Goal: Task Accomplishment & Management: Complete application form

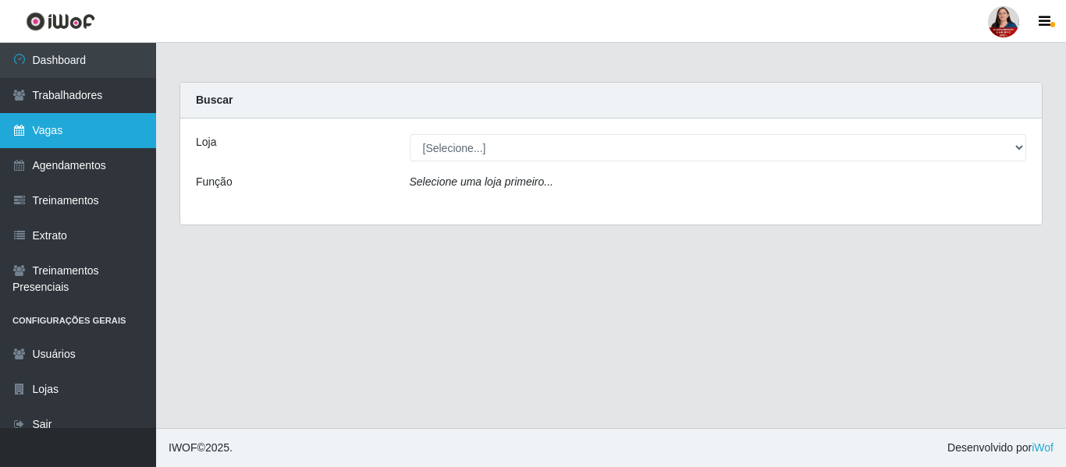
click at [65, 126] on link "Vagas" at bounding box center [78, 130] width 156 height 35
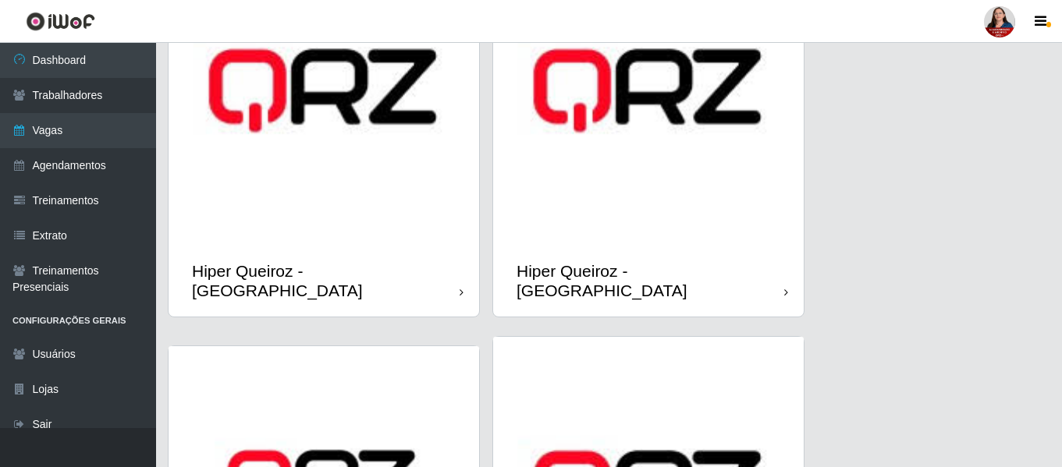
scroll to position [546, 0]
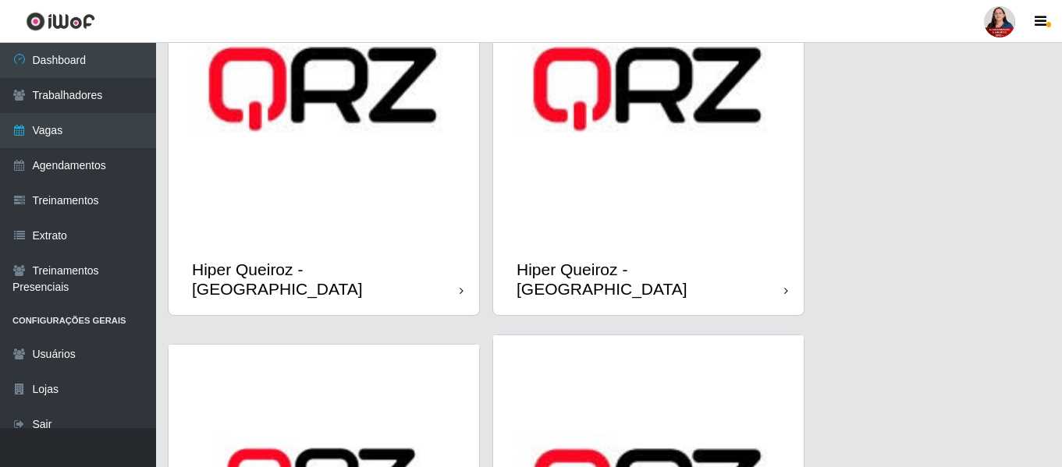
click at [665, 194] on img at bounding box center [648, 89] width 311 height 311
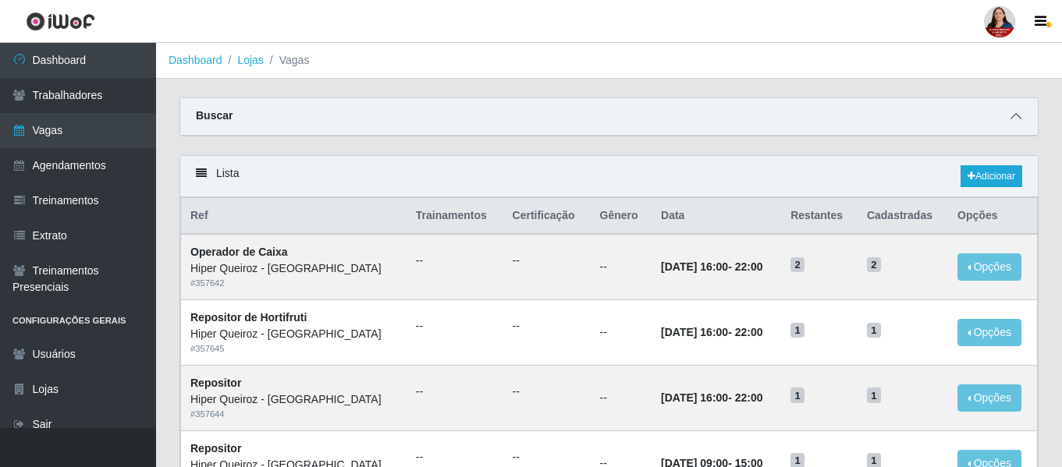
click at [1016, 118] on icon at bounding box center [1015, 116] width 11 height 11
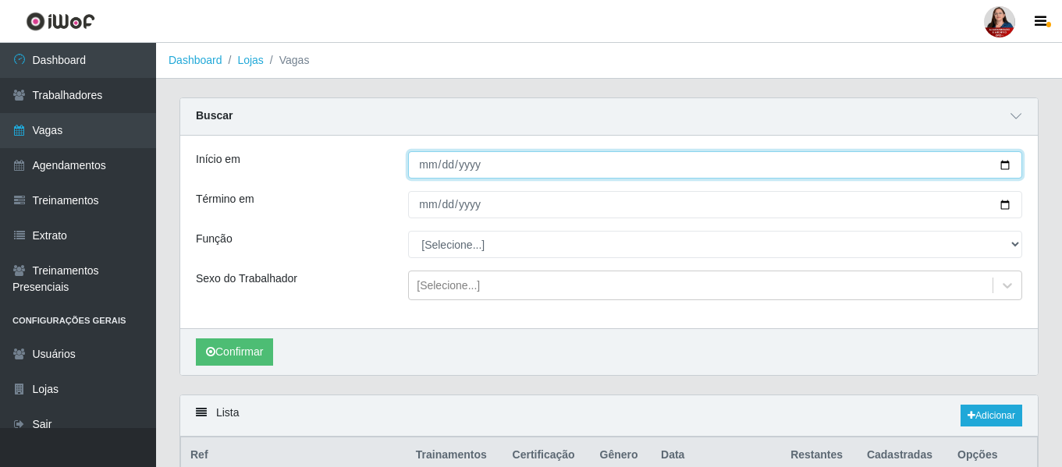
click at [1006, 166] on input "Início em" at bounding box center [715, 164] width 614 height 27
type input "2025-10-19"
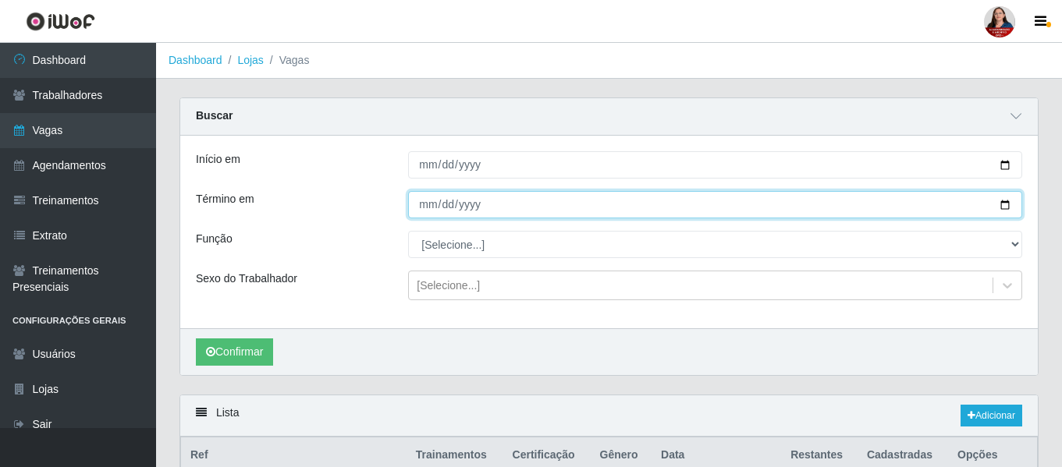
click at [997, 206] on input "Término em" at bounding box center [715, 204] width 614 height 27
click at [1006, 206] on input "Término em" at bounding box center [715, 204] width 614 height 27
type input "2025-10-19"
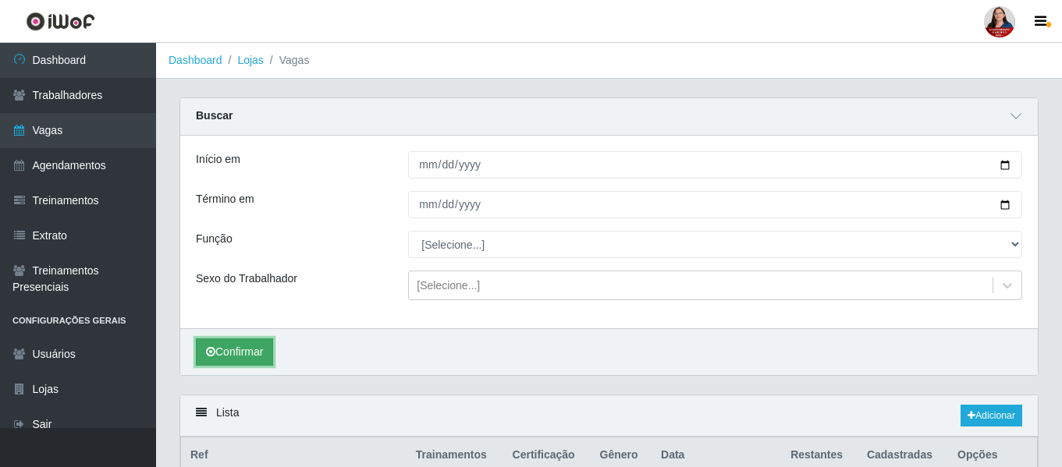
click at [251, 354] on button "Confirmar" at bounding box center [234, 352] width 77 height 27
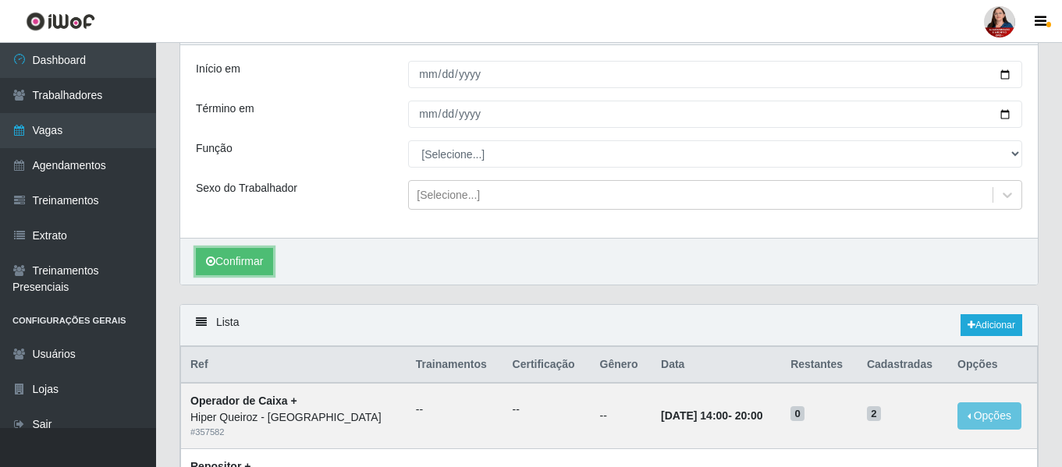
scroll to position [63, 0]
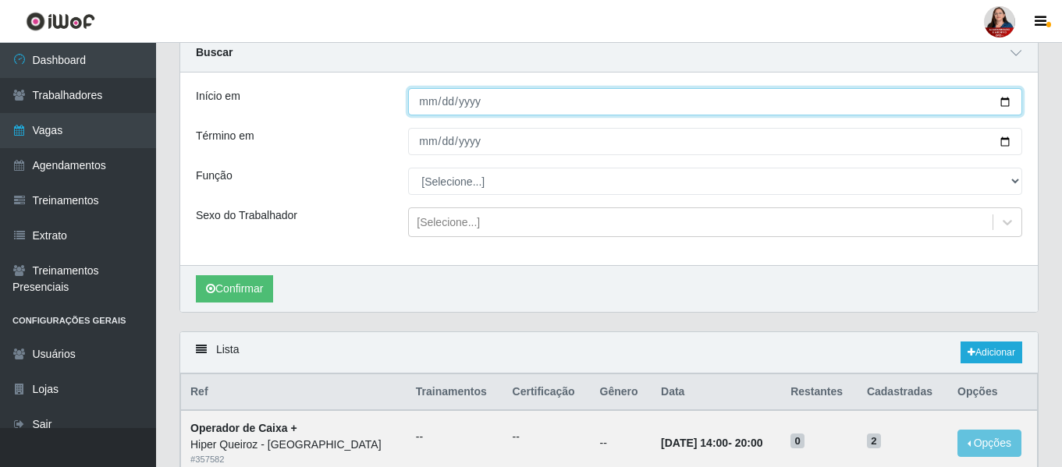
click at [1005, 101] on input "2025-10-19" at bounding box center [715, 101] width 614 height 27
type input "2025-10-20"
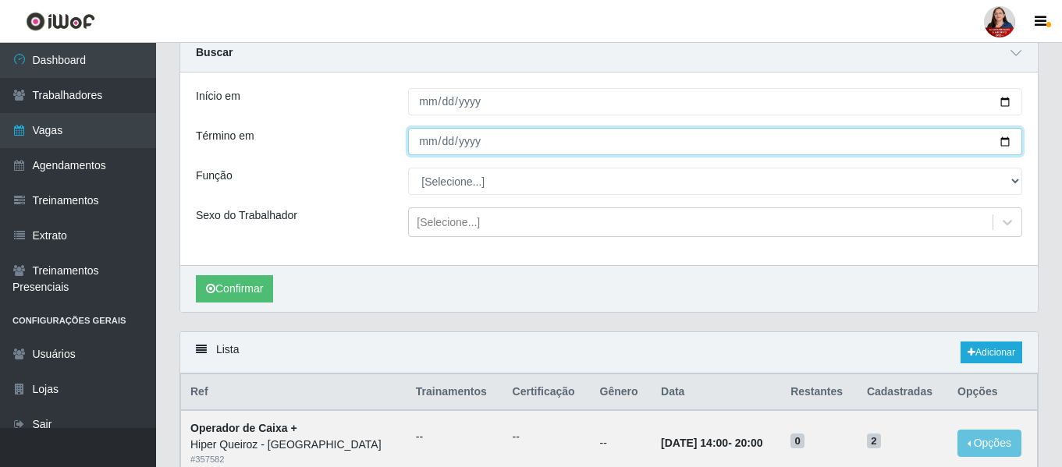
drag, startPoint x: 1004, startPoint y: 140, endPoint x: 995, endPoint y: 141, distance: 9.4
click at [1003, 141] on input "2025-10-19" at bounding box center [715, 141] width 614 height 27
type input "2025-10-20"
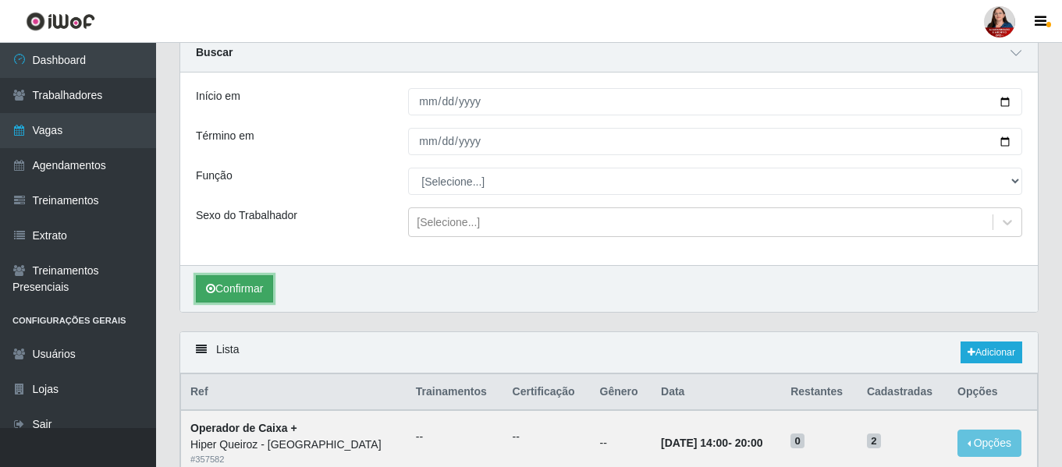
click at [245, 289] on button "Confirmar" at bounding box center [234, 288] width 77 height 27
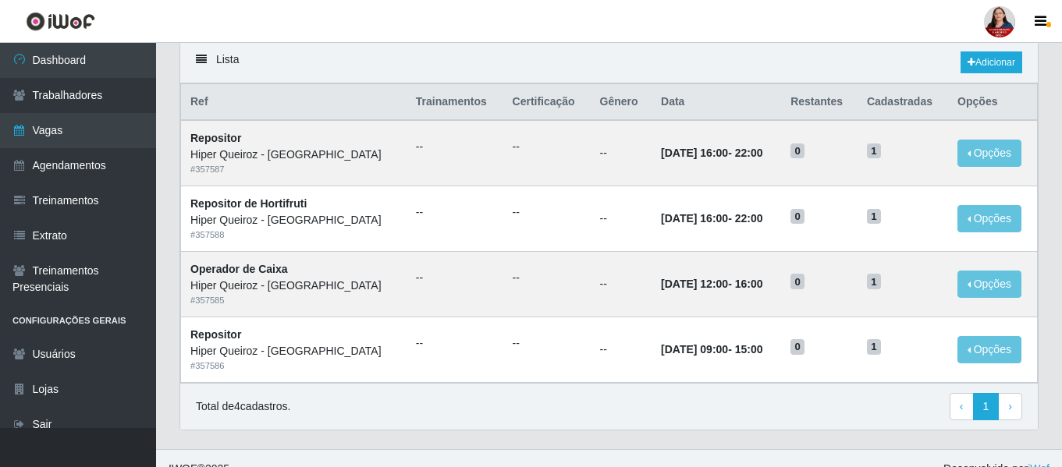
scroll to position [375, 0]
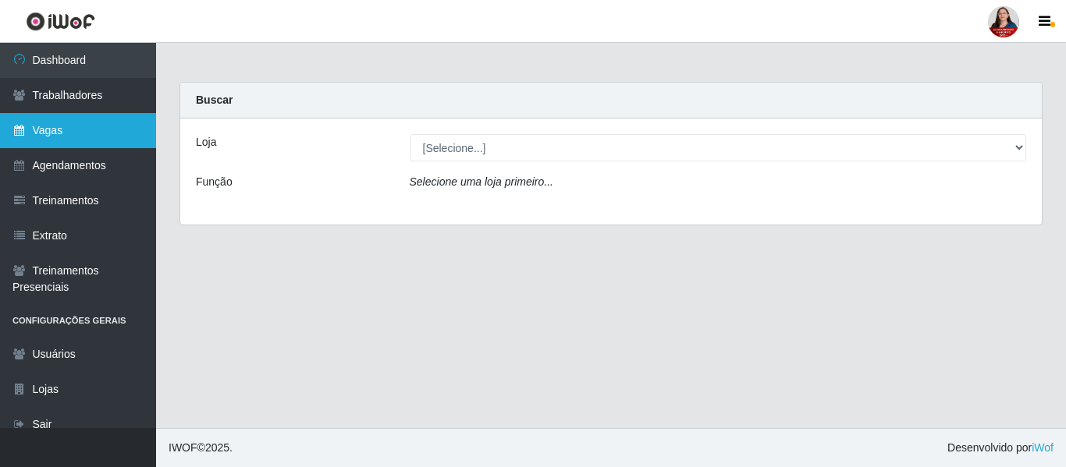
click at [67, 140] on link "Vagas" at bounding box center [78, 130] width 156 height 35
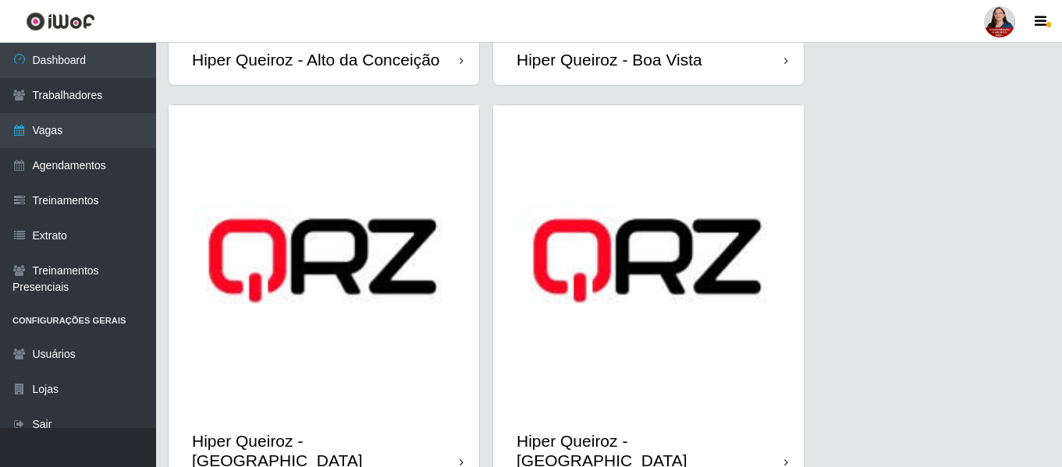
scroll to position [468, 0]
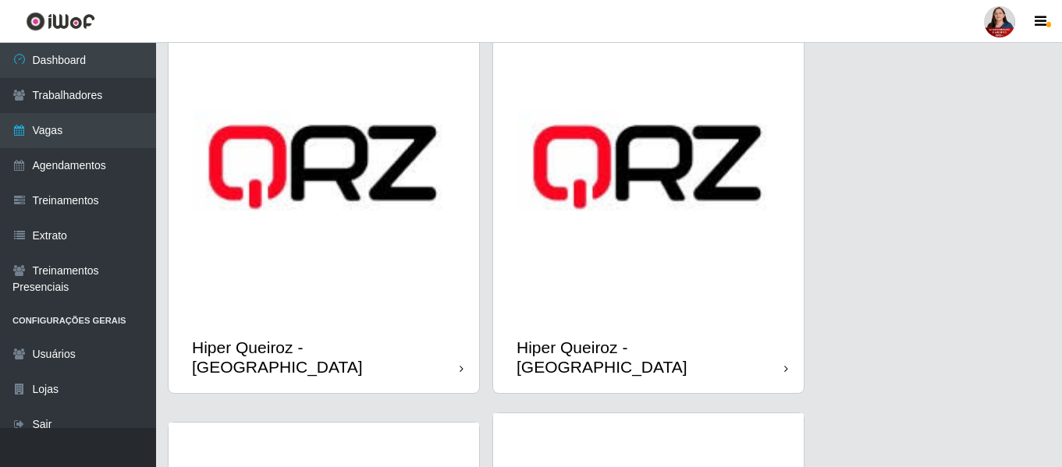
click at [616, 302] on img at bounding box center [648, 167] width 311 height 311
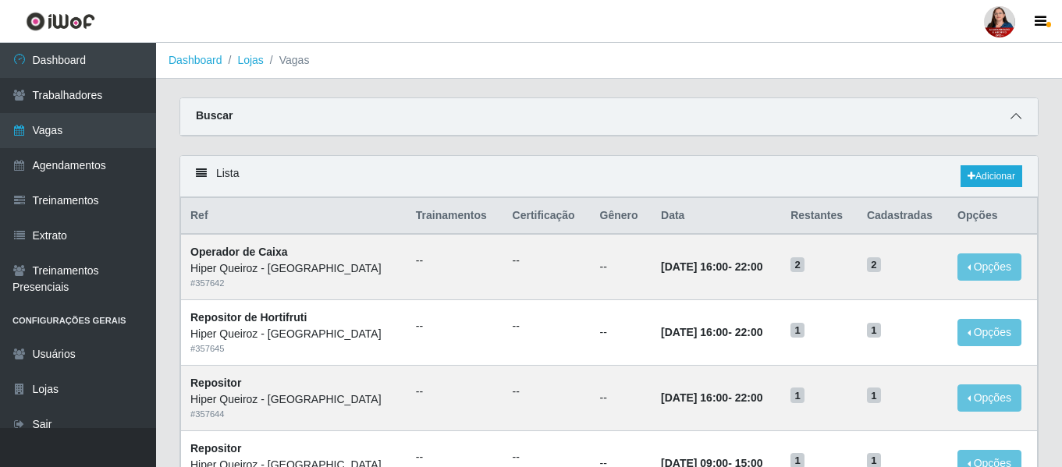
click at [1020, 117] on icon at bounding box center [1015, 116] width 11 height 11
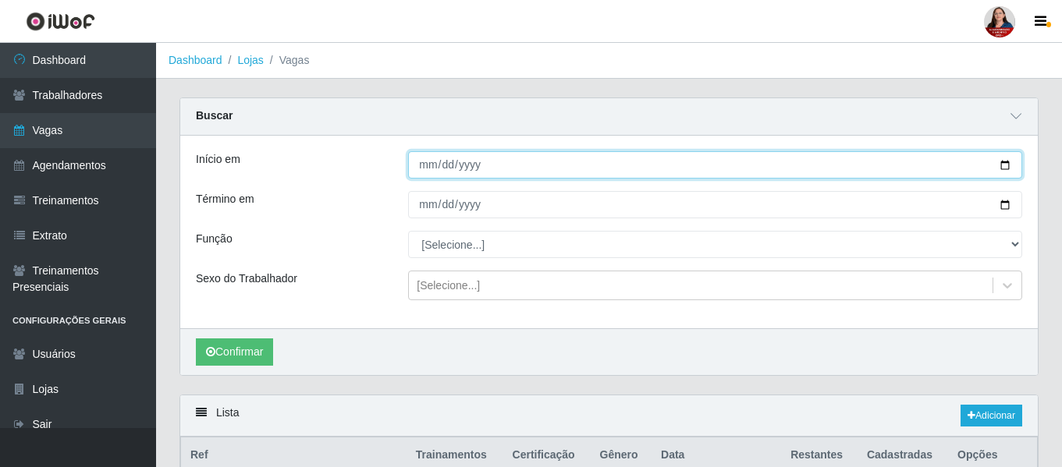
click at [1003, 162] on input "Início em" at bounding box center [715, 164] width 614 height 27
type input "[DATE]"
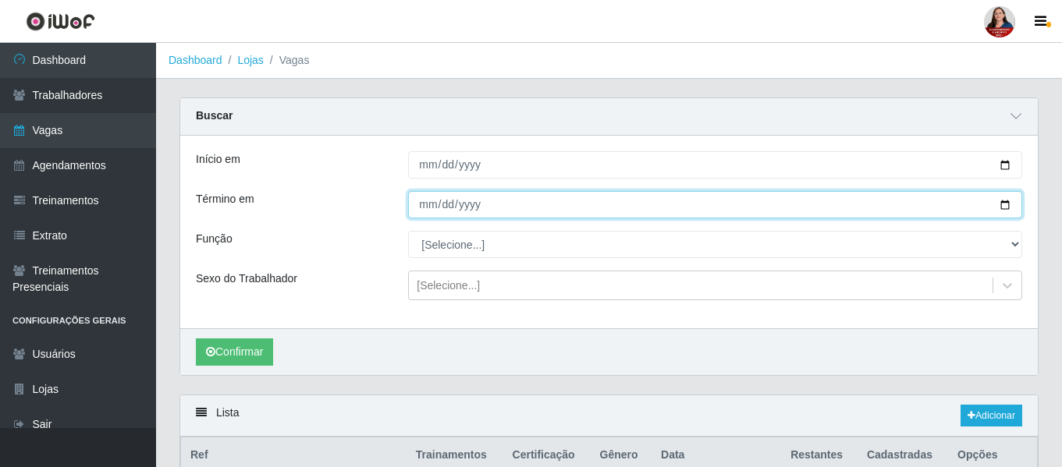
click at [1012, 204] on input "Término em" at bounding box center [715, 204] width 614 height 27
click at [1005, 206] on input "Término em" at bounding box center [715, 204] width 614 height 27
type input "[DATE]"
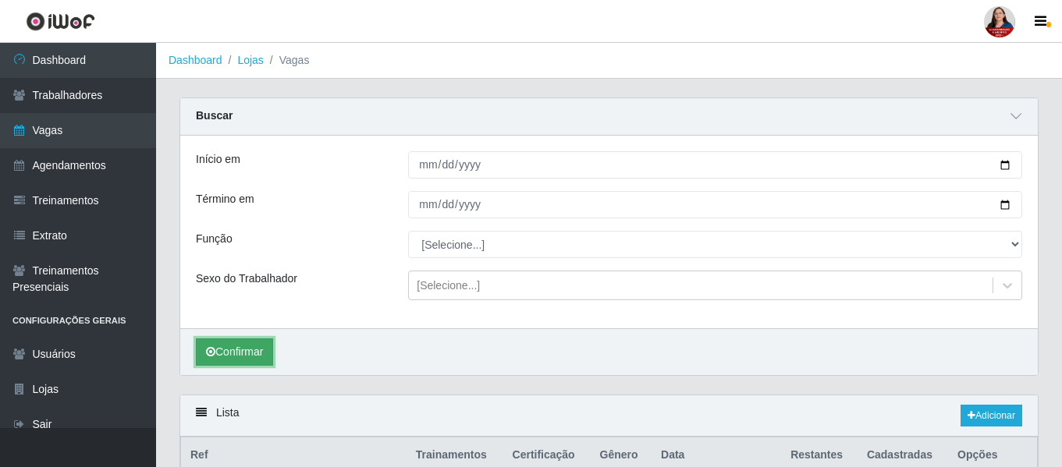
click at [252, 353] on button "Confirmar" at bounding box center [234, 352] width 77 height 27
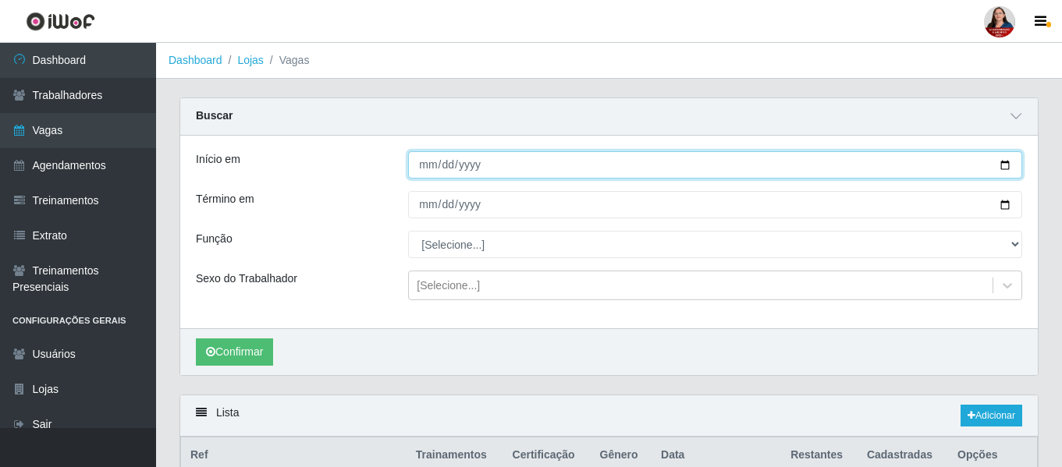
click at [1009, 166] on input "[DATE]" at bounding box center [715, 164] width 614 height 27
type input "[DATE]"
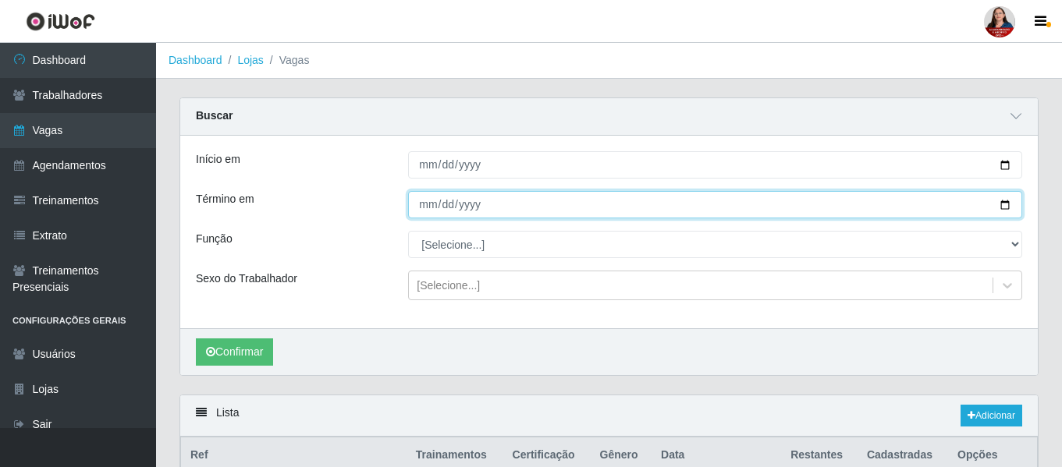
click at [1007, 208] on input "[DATE]" at bounding box center [715, 204] width 614 height 27
type input "[DATE]"
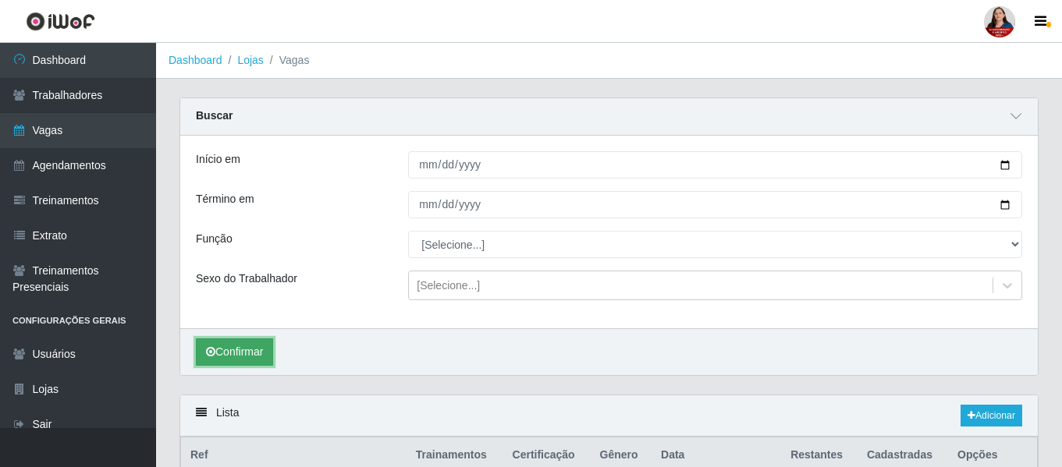
click at [238, 347] on button "Confirmar" at bounding box center [234, 352] width 77 height 27
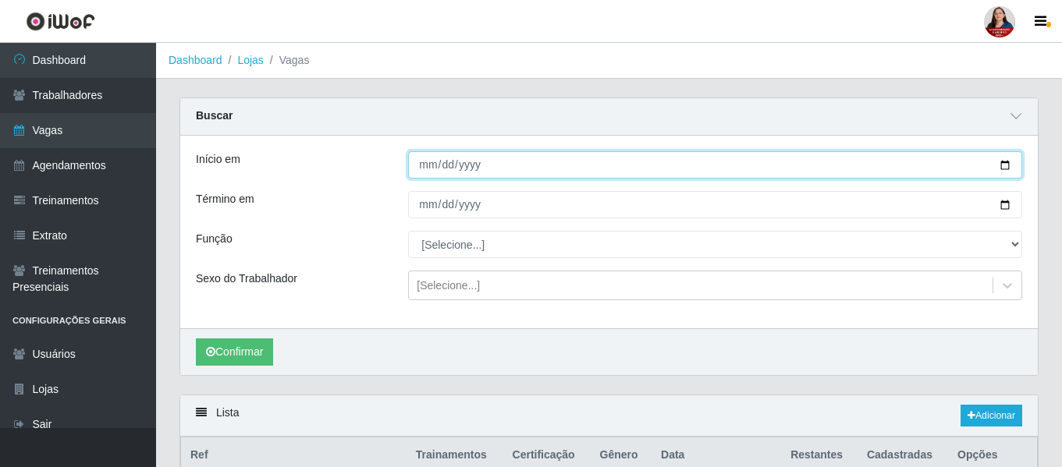
click at [1011, 169] on input "[DATE]" at bounding box center [715, 164] width 614 height 27
type input "[DATE]"
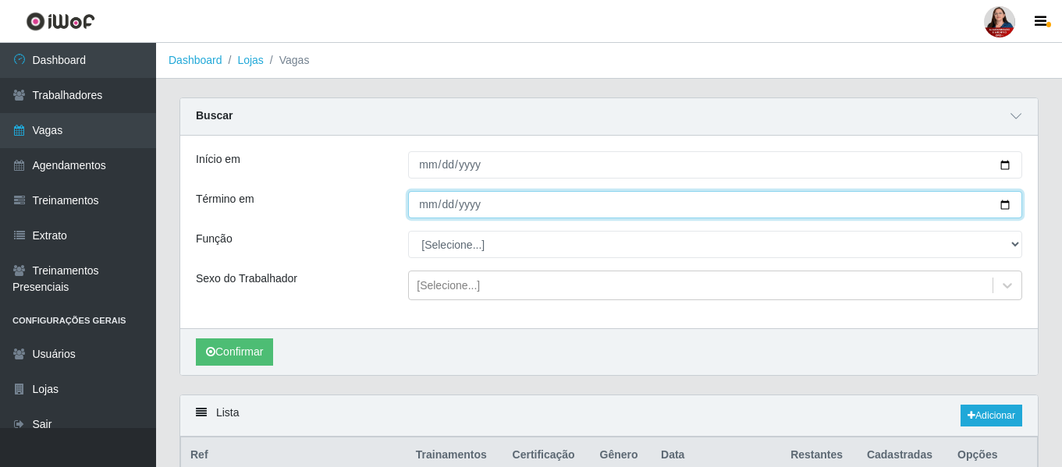
drag, startPoint x: 1006, startPoint y: 206, endPoint x: 999, endPoint y: 201, distance: 8.4
click at [1003, 204] on input "[DATE]" at bounding box center [715, 204] width 614 height 27
type input "[DATE]"
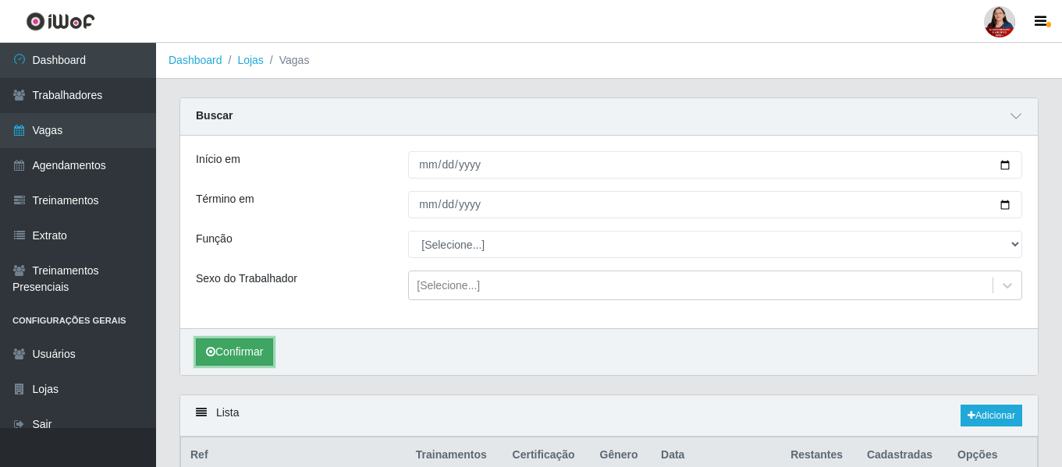
click at [244, 350] on button "Confirmar" at bounding box center [234, 352] width 77 height 27
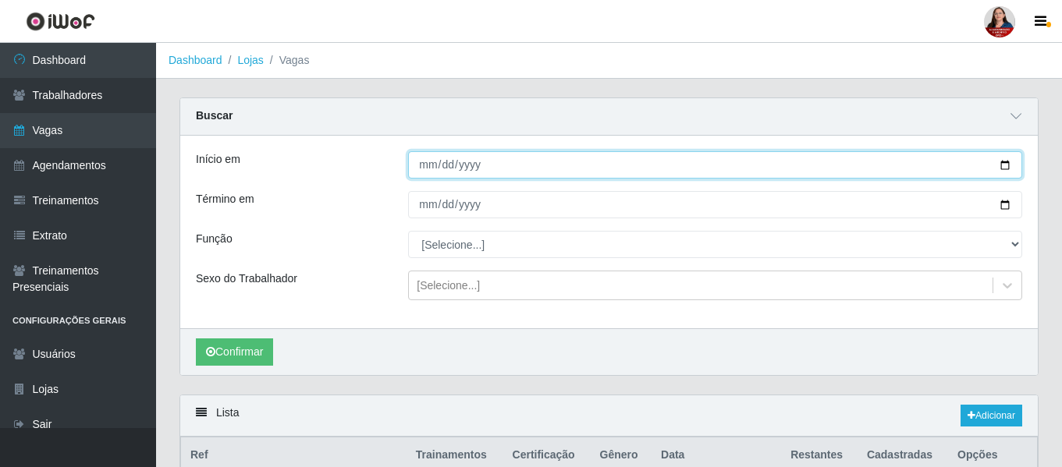
click at [1010, 165] on input "[DATE]" at bounding box center [715, 164] width 614 height 27
type input "[DATE]"
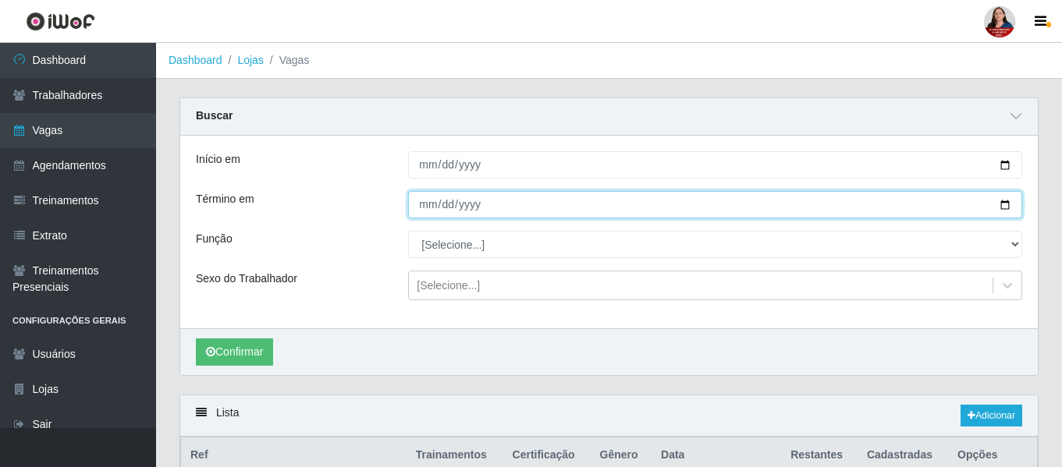
click at [1007, 206] on input "[DATE]" at bounding box center [715, 204] width 614 height 27
type input "[DATE]"
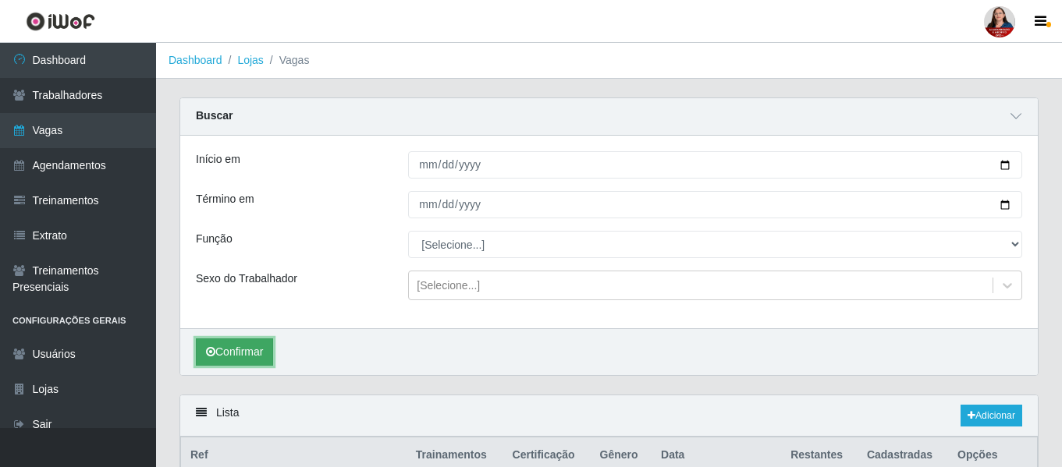
click at [240, 350] on button "Confirmar" at bounding box center [234, 352] width 77 height 27
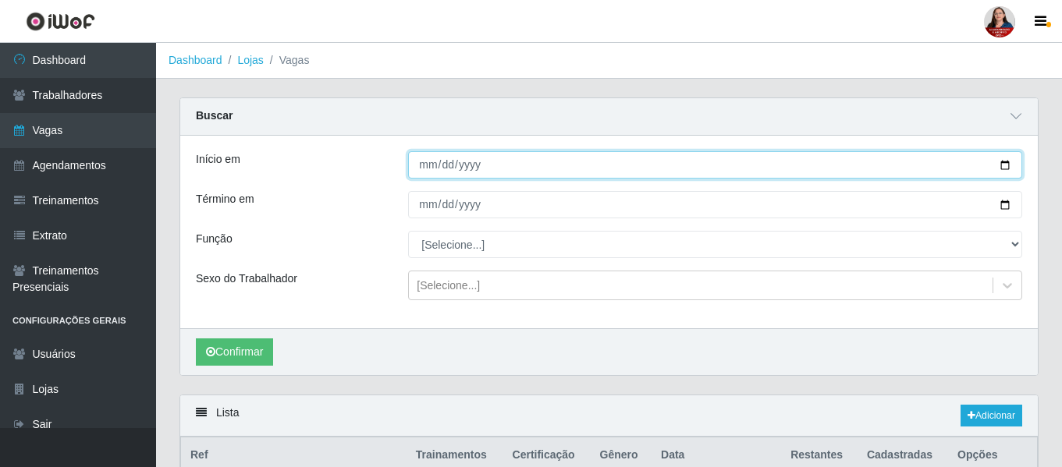
click at [1011, 164] on input "[DATE]" at bounding box center [715, 164] width 614 height 27
type input "[DATE]"
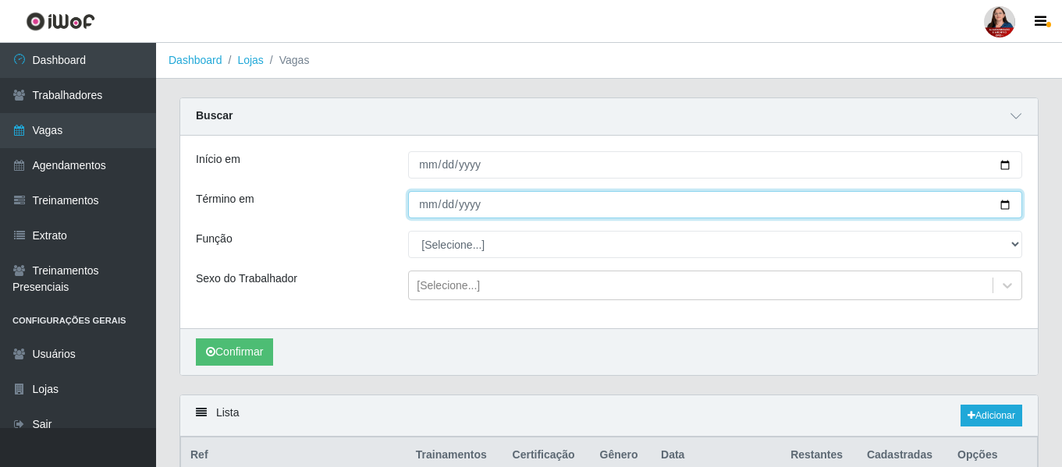
click at [1004, 209] on input "[DATE]" at bounding box center [715, 204] width 614 height 27
type input "[DATE]"
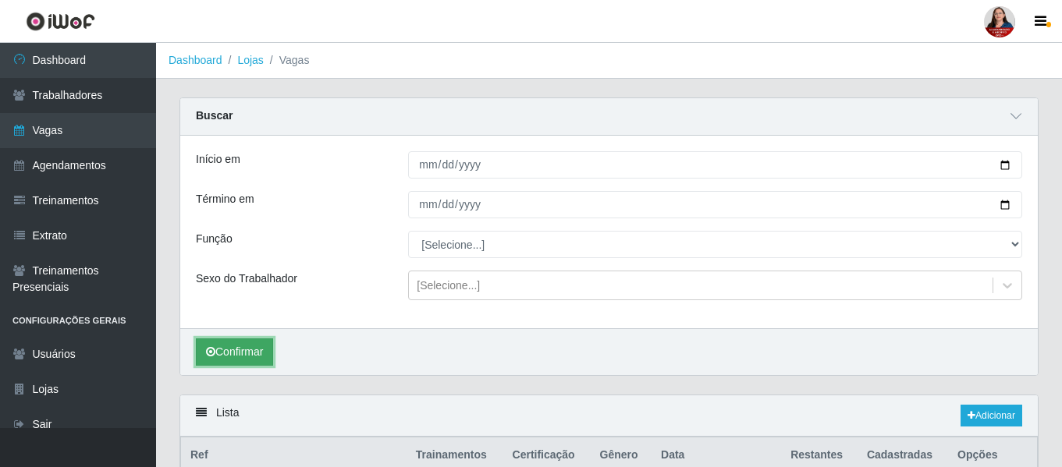
click at [237, 354] on button "Confirmar" at bounding box center [234, 352] width 77 height 27
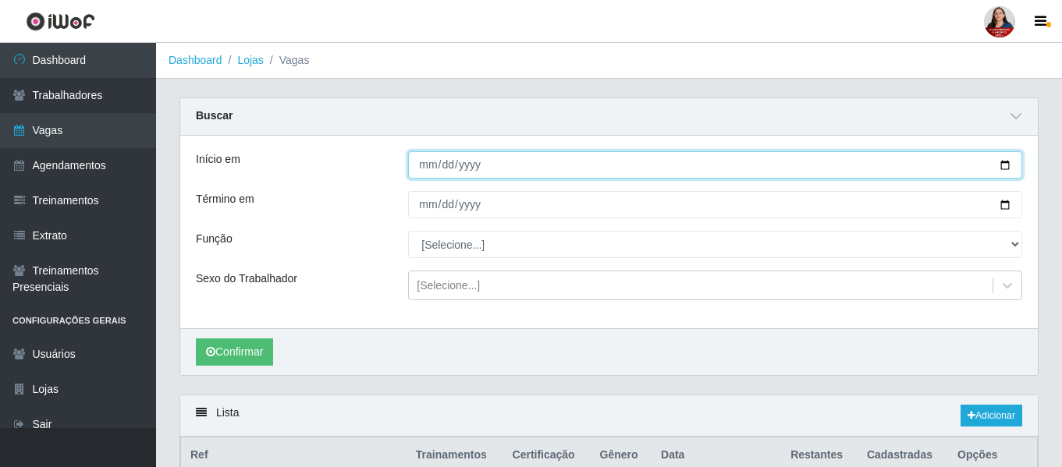
click at [1009, 168] on input "[DATE]" at bounding box center [715, 164] width 614 height 27
type input "[DATE]"
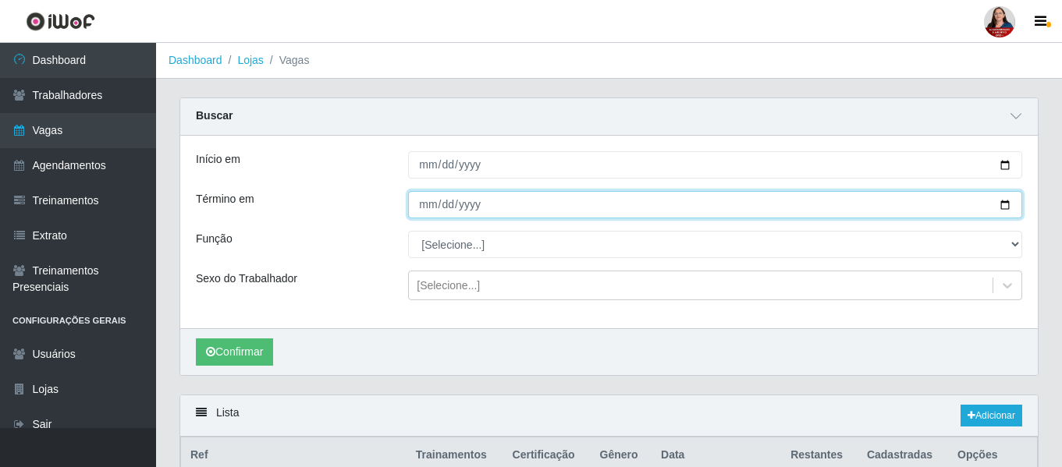
click at [1006, 208] on input "[DATE]" at bounding box center [715, 204] width 614 height 27
type input "[DATE]"
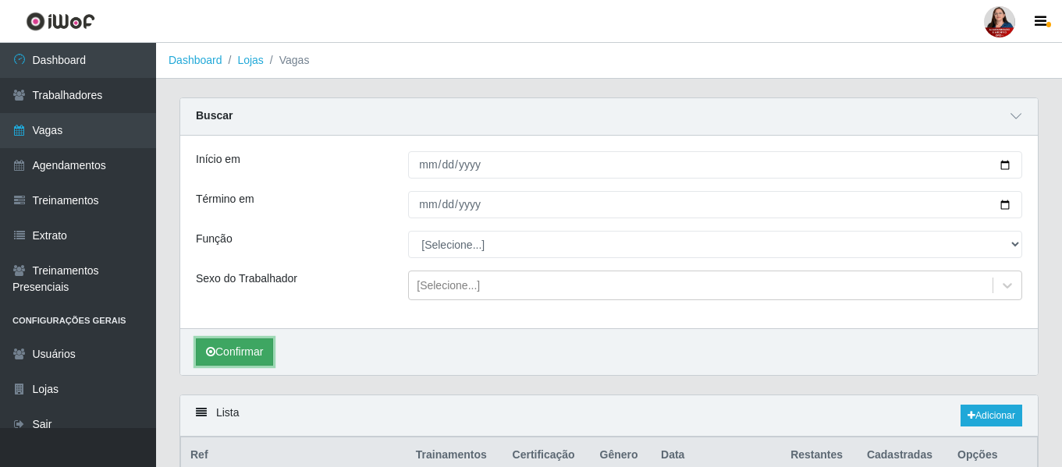
click at [250, 346] on button "Confirmar" at bounding box center [234, 352] width 77 height 27
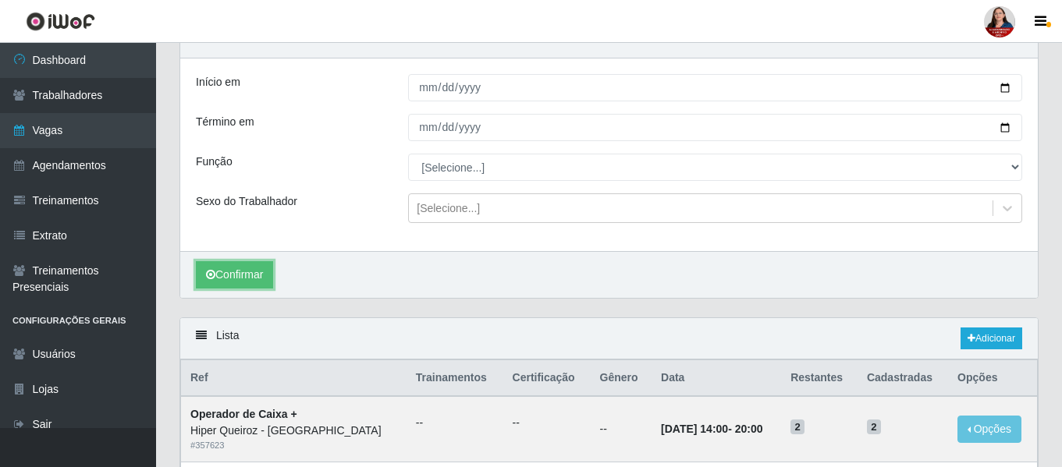
scroll to position [76, 0]
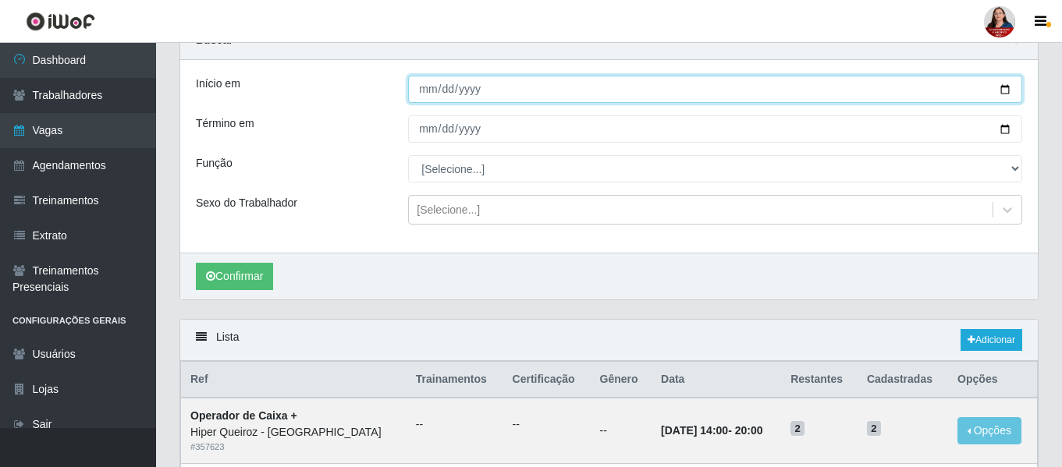
click at [1005, 88] on input "[DATE]" at bounding box center [715, 89] width 614 height 27
type input "[DATE]"
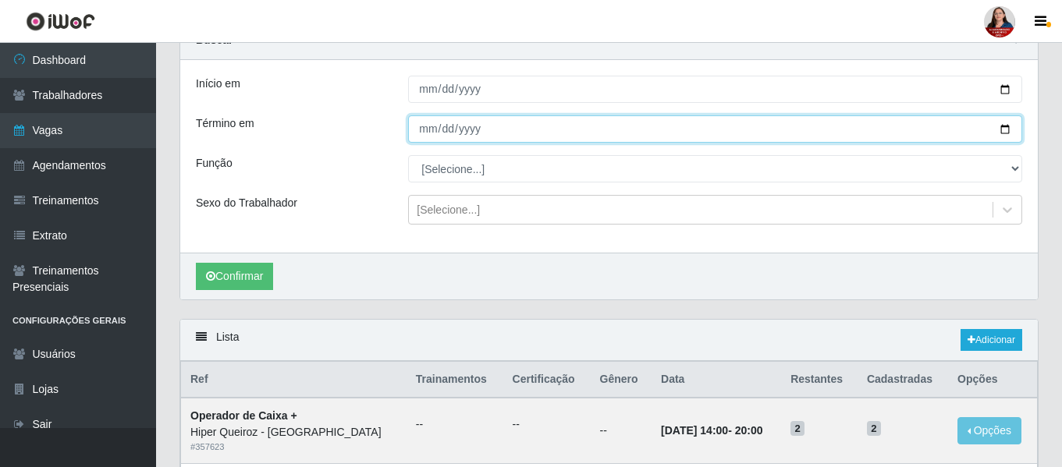
click at [1000, 134] on input "[DATE]" at bounding box center [715, 128] width 614 height 27
type input "[DATE]"
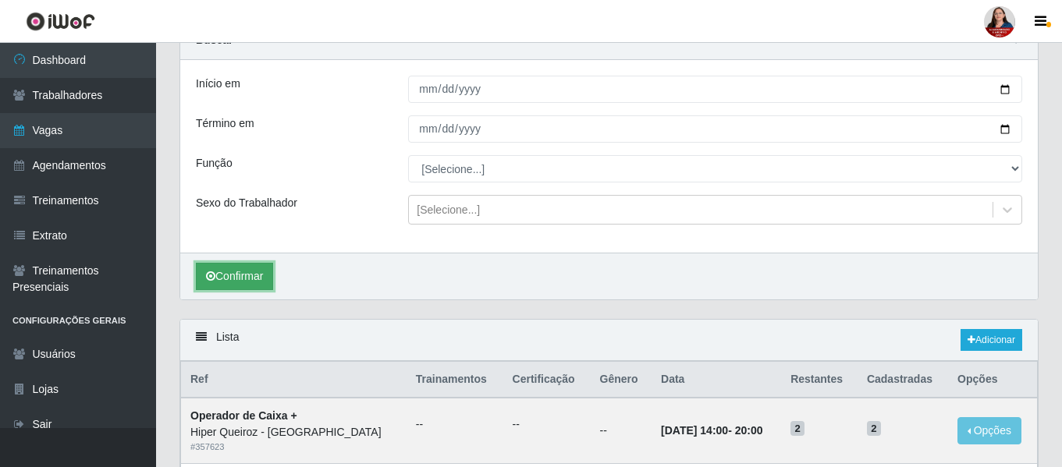
click at [249, 275] on button "Confirmar" at bounding box center [234, 276] width 77 height 27
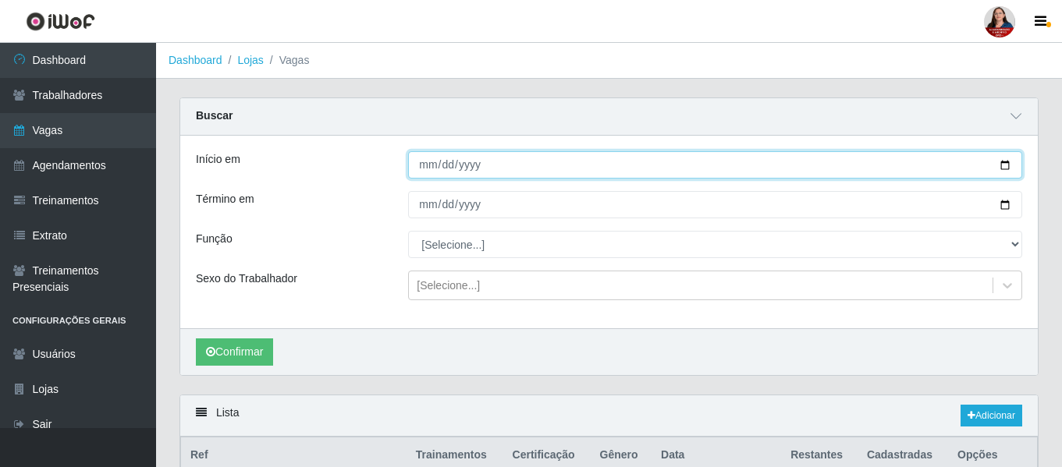
click at [1006, 164] on input "[DATE]" at bounding box center [715, 164] width 614 height 27
type input "[DATE]"
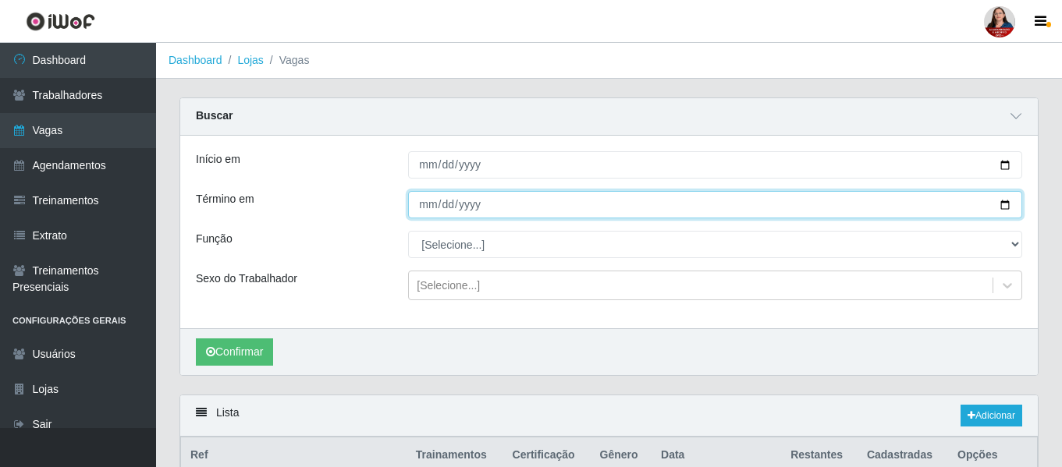
click at [1005, 211] on input "[DATE]" at bounding box center [715, 204] width 614 height 27
type input "[DATE]"
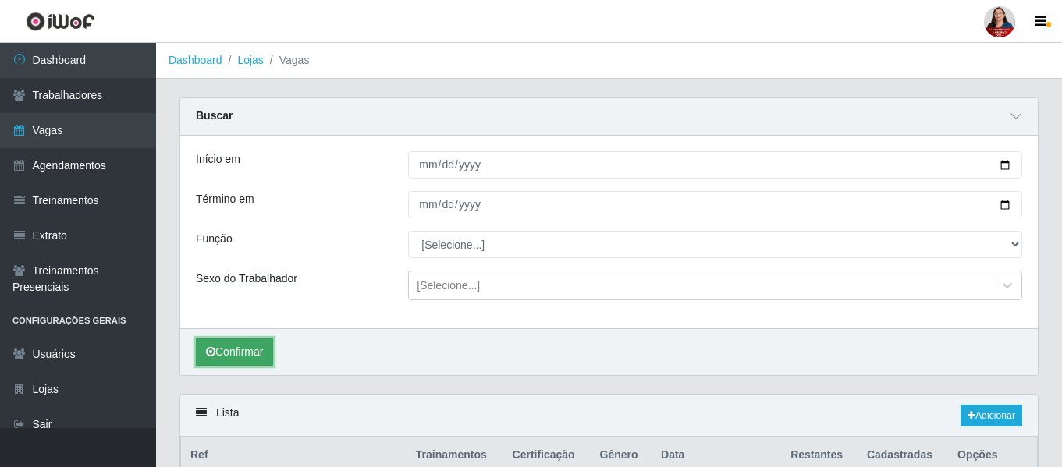
click at [236, 355] on button "Confirmar" at bounding box center [234, 352] width 77 height 27
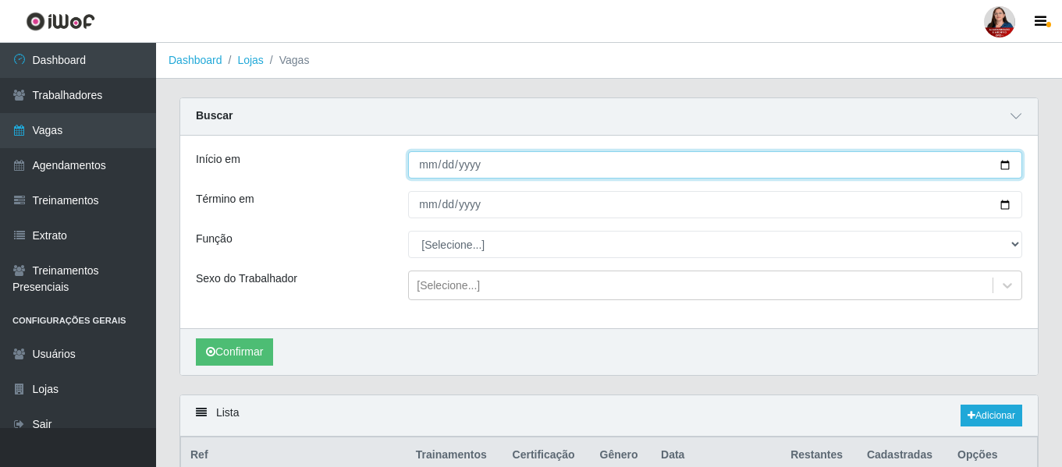
click at [1003, 167] on input "[DATE]" at bounding box center [715, 164] width 614 height 27
type input "[DATE]"
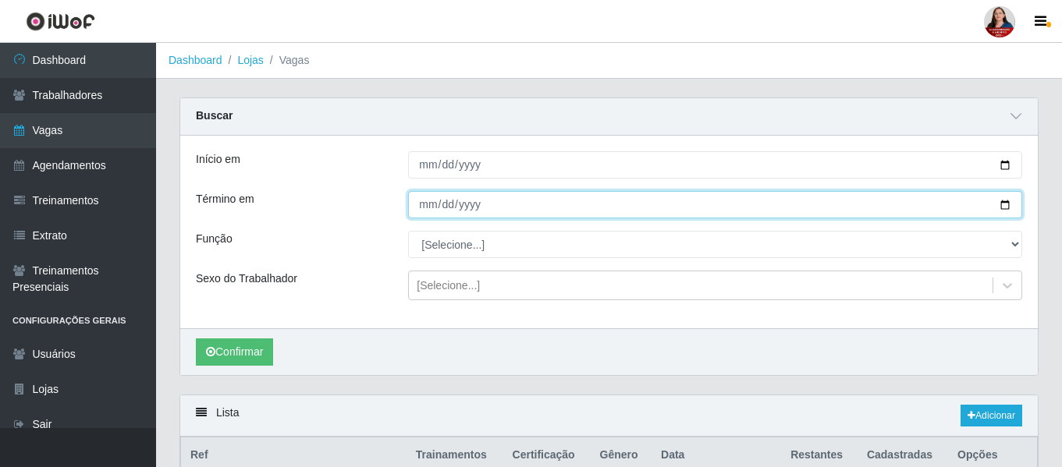
click at [1006, 204] on input "[DATE]" at bounding box center [715, 204] width 614 height 27
type input "[DATE]"
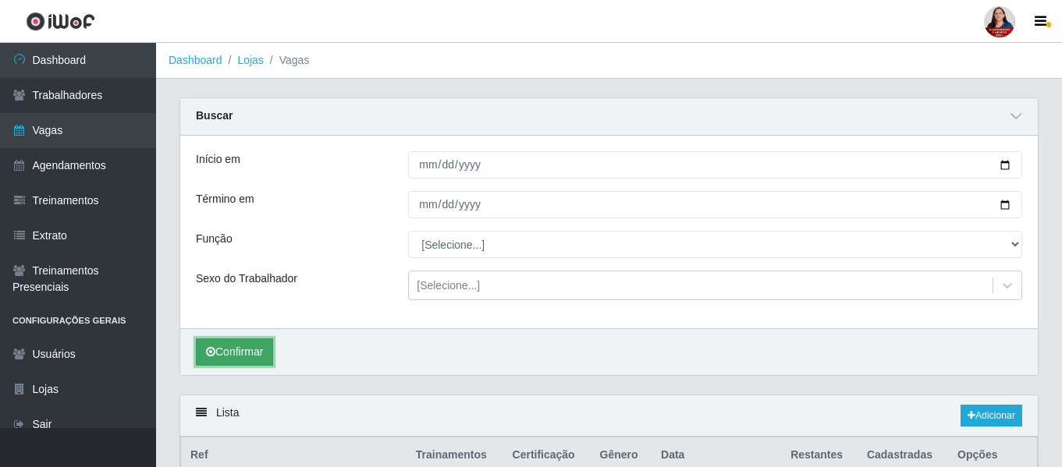
click at [254, 350] on button "Confirmar" at bounding box center [234, 352] width 77 height 27
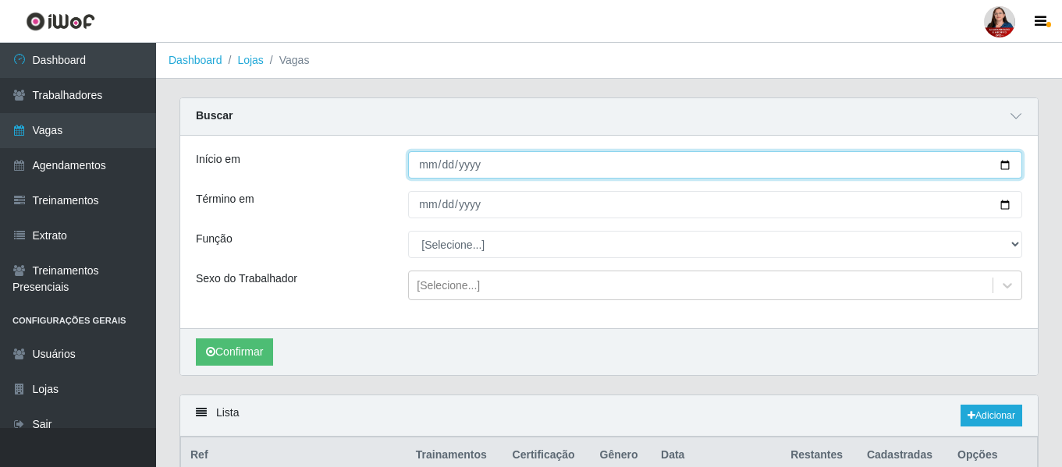
click at [1006, 162] on input "[DATE]" at bounding box center [715, 164] width 614 height 27
type input "[DATE]"
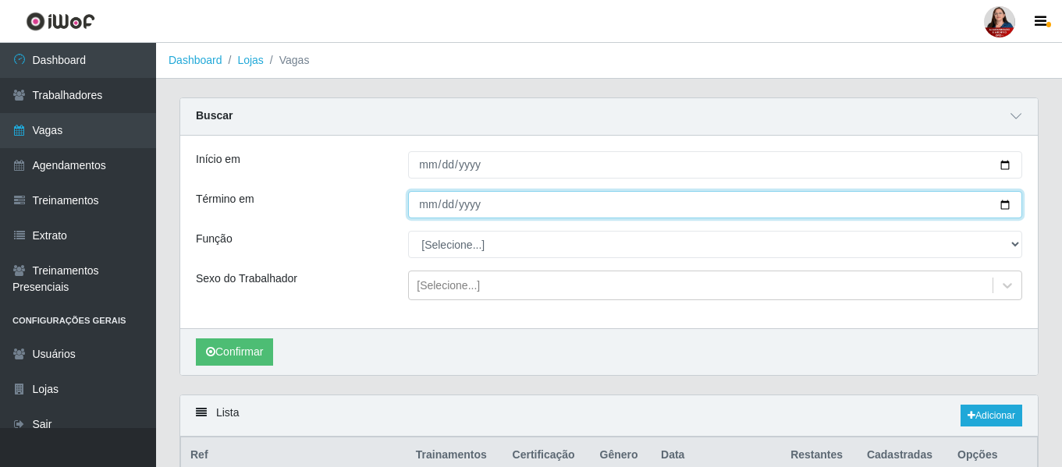
click at [1009, 204] on input "[DATE]" at bounding box center [715, 204] width 614 height 27
type input "[DATE]"
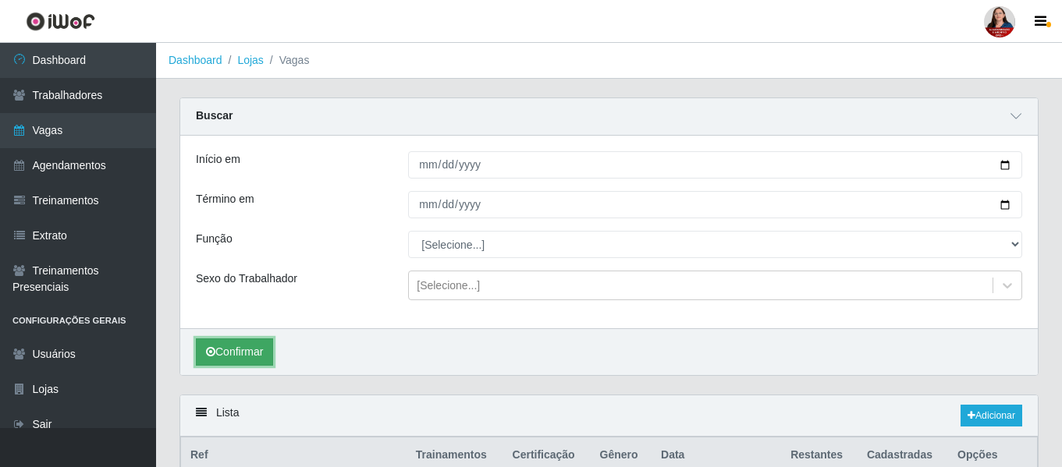
click at [241, 357] on button "Confirmar" at bounding box center [234, 352] width 77 height 27
click at [236, 351] on button "Confirmar" at bounding box center [234, 352] width 77 height 27
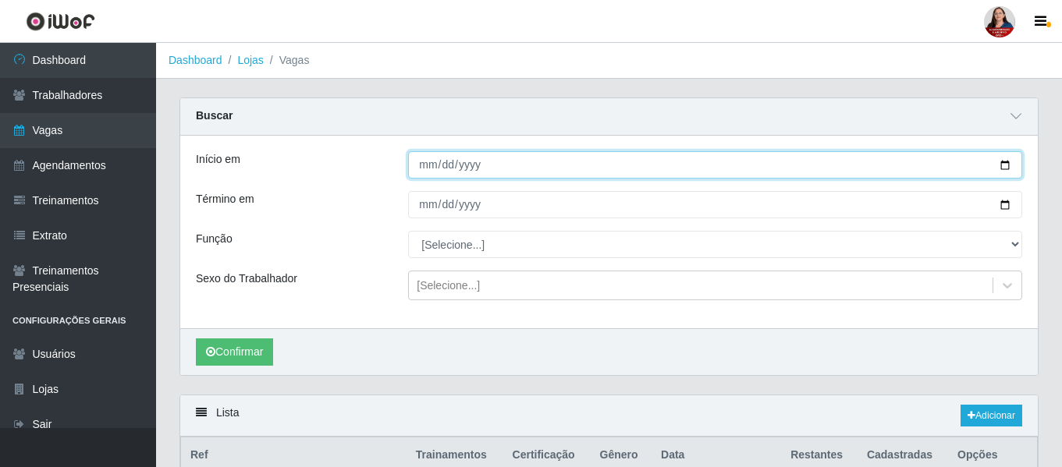
click at [1010, 166] on input "[DATE]" at bounding box center [715, 164] width 614 height 27
type input "[DATE]"
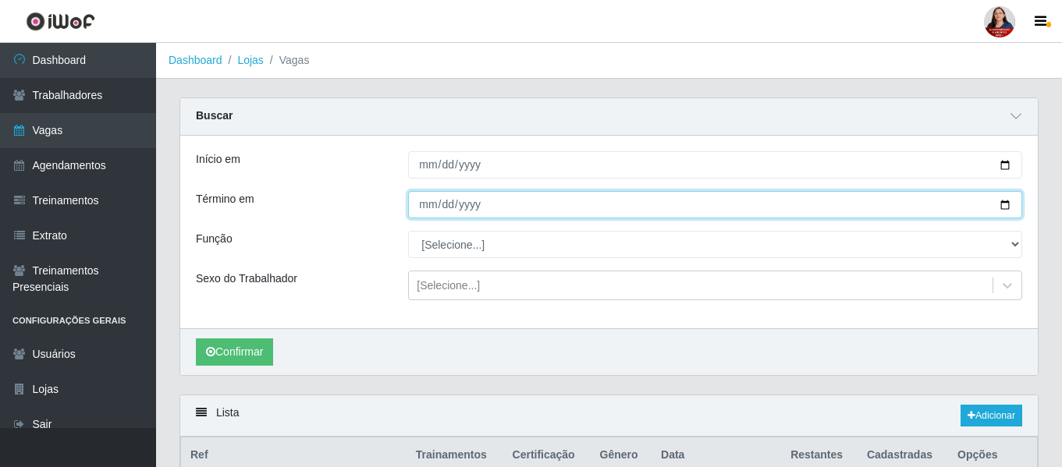
click at [1006, 205] on input "[DATE]" at bounding box center [715, 204] width 614 height 27
type input "[DATE]"
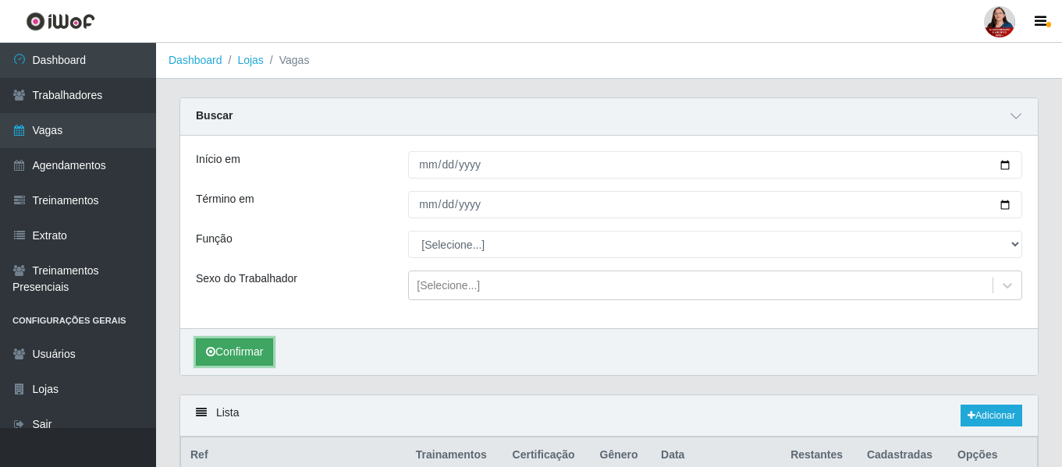
click at [215, 356] on icon "submit" at bounding box center [210, 351] width 9 height 11
